Goal: Information Seeking & Learning: Learn about a topic

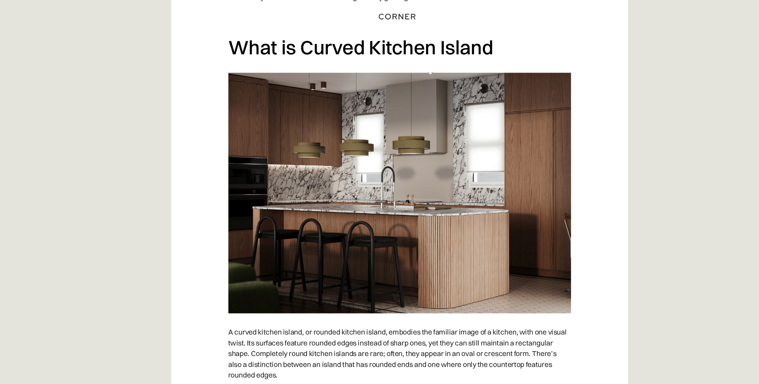
scroll to position [679, 0]
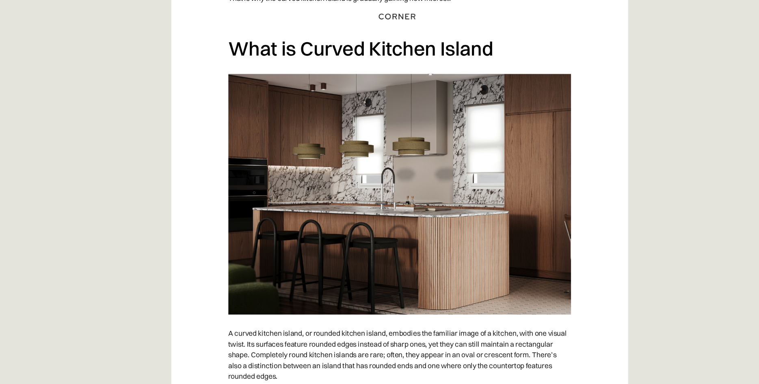
click at [433, 150] on img at bounding box center [380, 176] width 312 height 219
